Goal: Navigation & Orientation: Find specific page/section

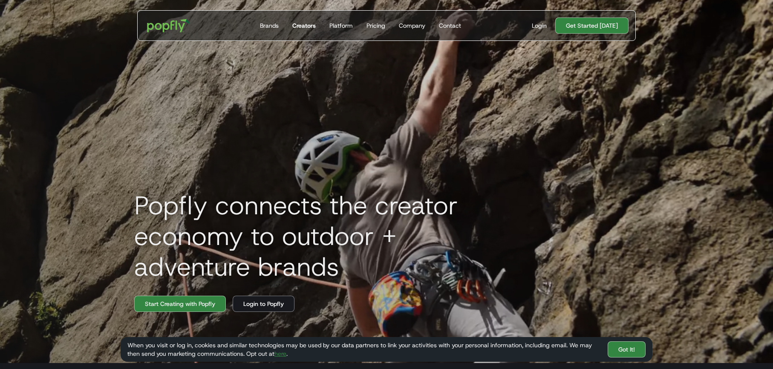
click at [308, 25] on div "Creators" at bounding box center [303, 25] width 23 height 9
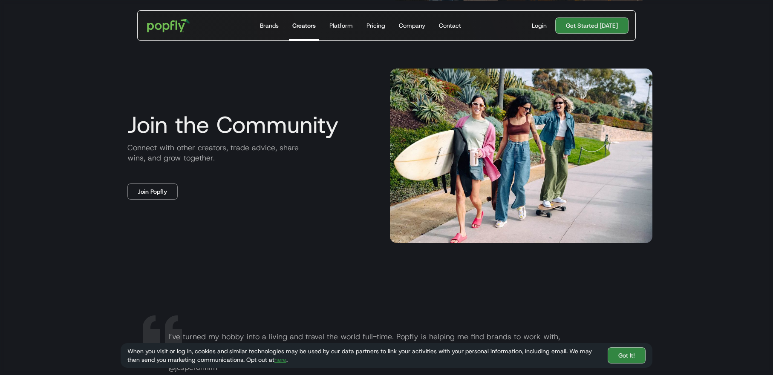
scroll to position [1419, 0]
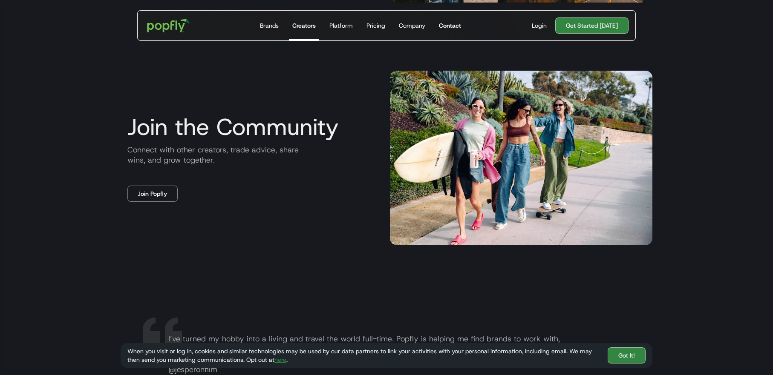
click at [451, 24] on div "Contact" at bounding box center [450, 25] width 22 height 9
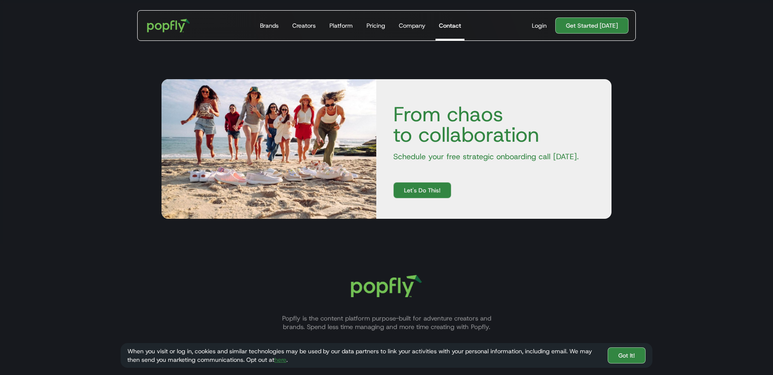
scroll to position [323, 0]
click at [374, 25] on div "Pricing" at bounding box center [375, 25] width 19 height 9
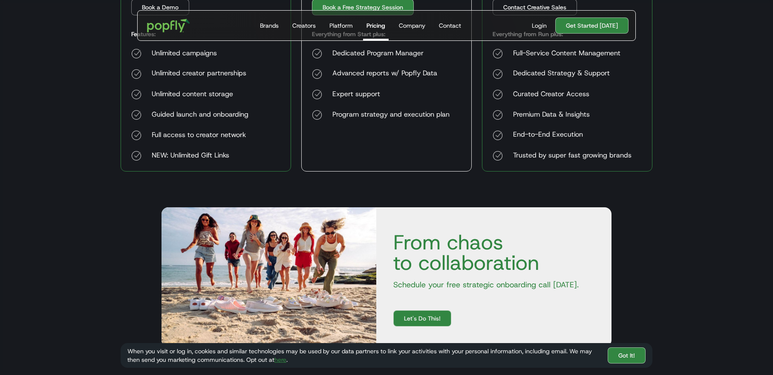
scroll to position [312, 0]
